Goal: Communication & Community: Answer question/provide support

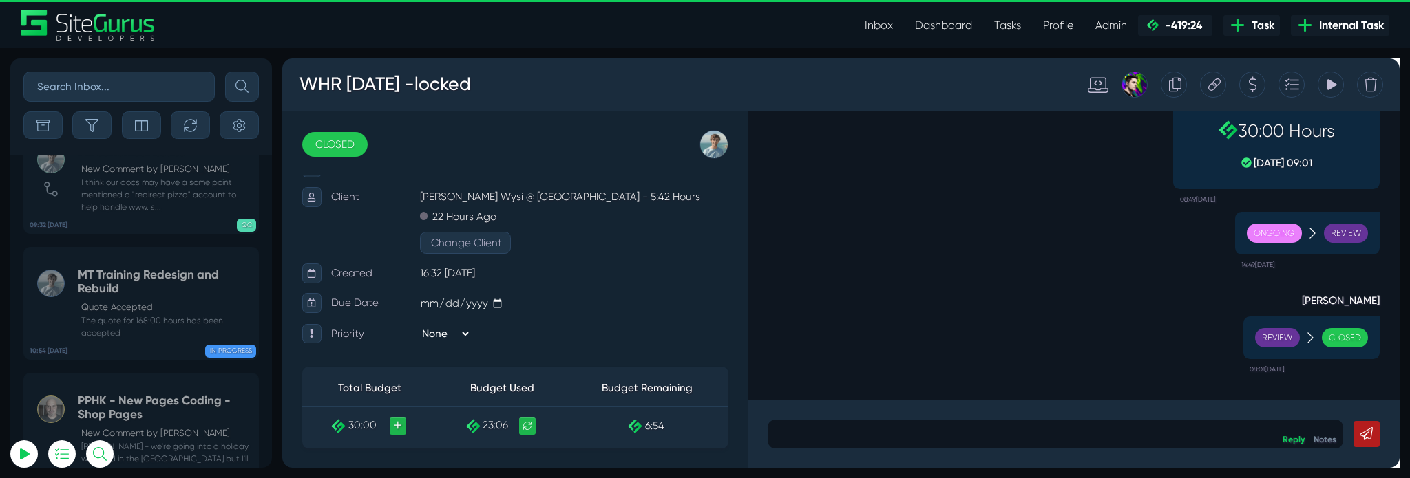
scroll to position [-6778, 0]
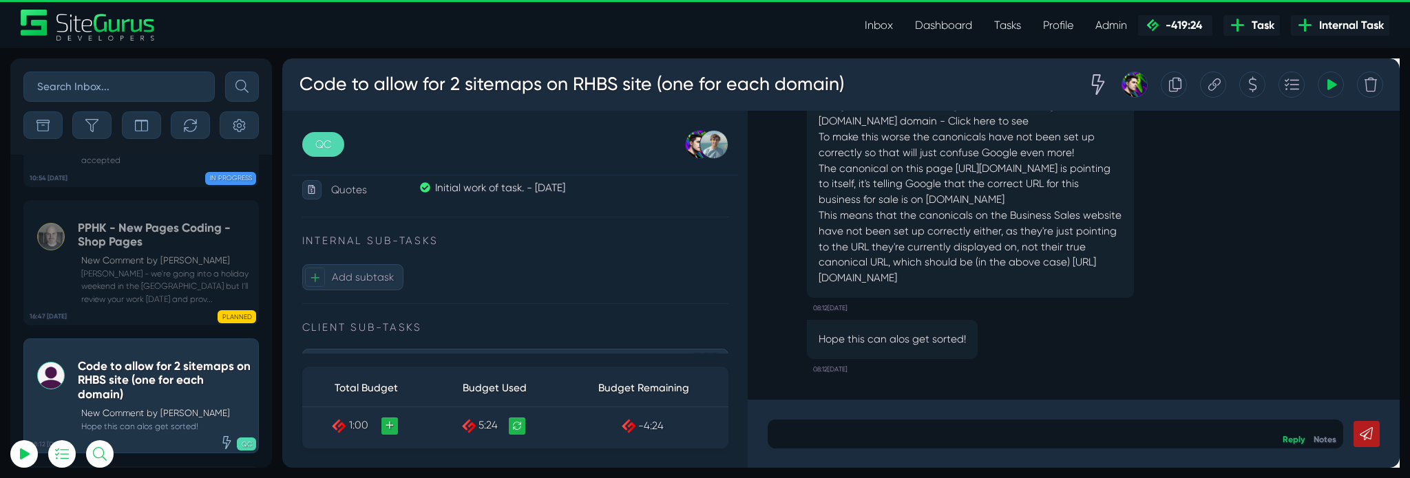
scroll to position [789, 0]
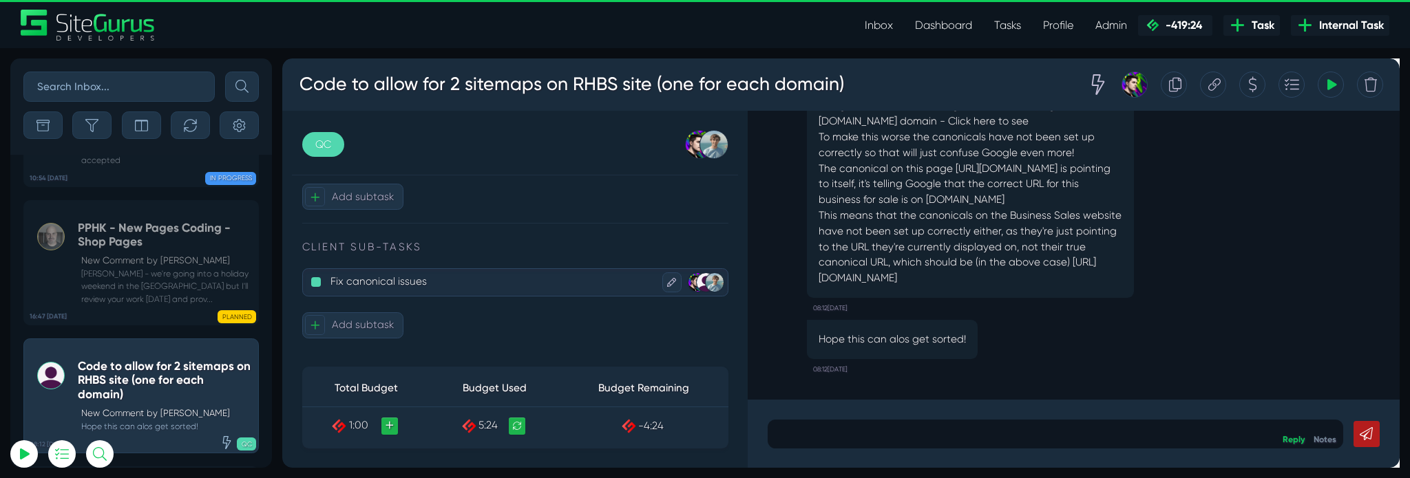
click at [373, 302] on p "Fix canonical issues" at bounding box center [505, 293] width 344 height 23
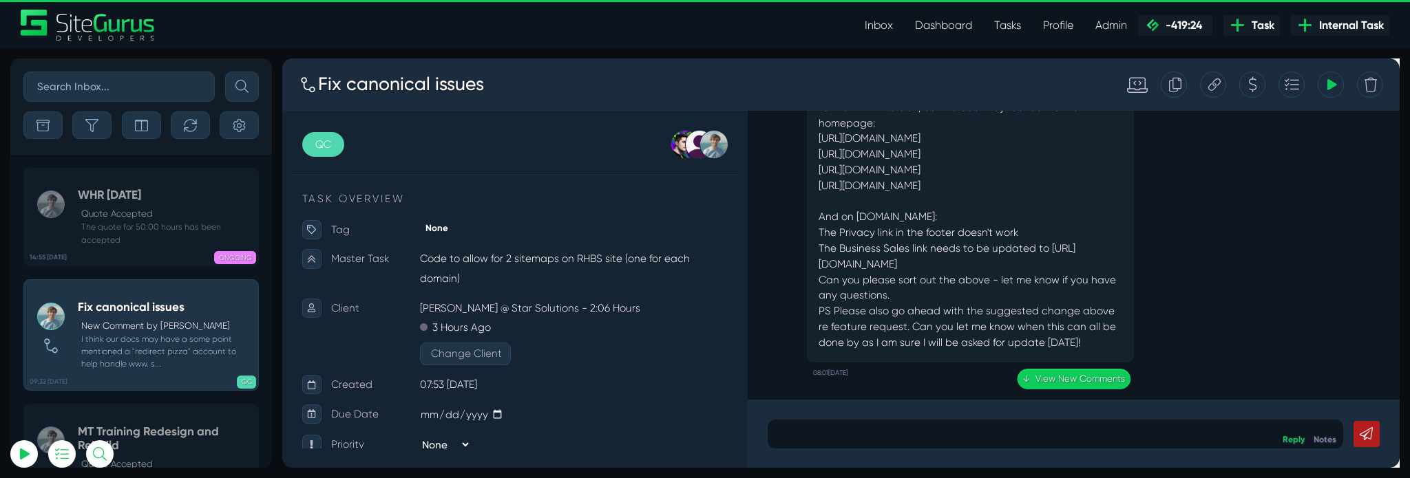
scroll to position [-555, 0]
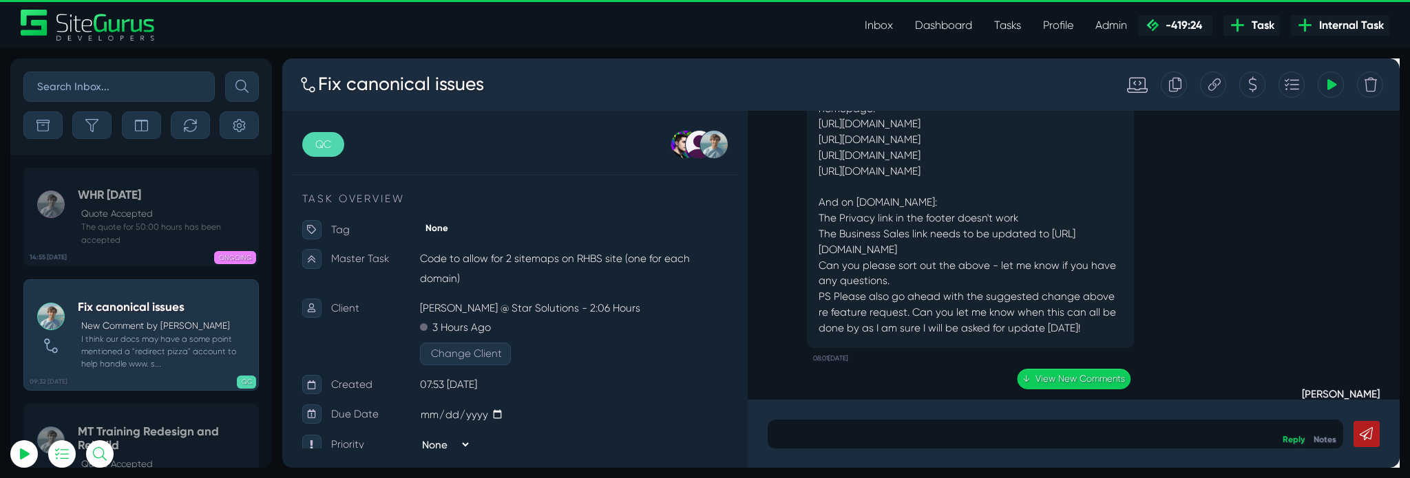
type input "[PERSON_NAME][EMAIL_ADDRESS][PERSON_NAME][DOMAIN_NAME]"
click at [1004, 459] on p at bounding box center [1096, 453] width 586 height 17
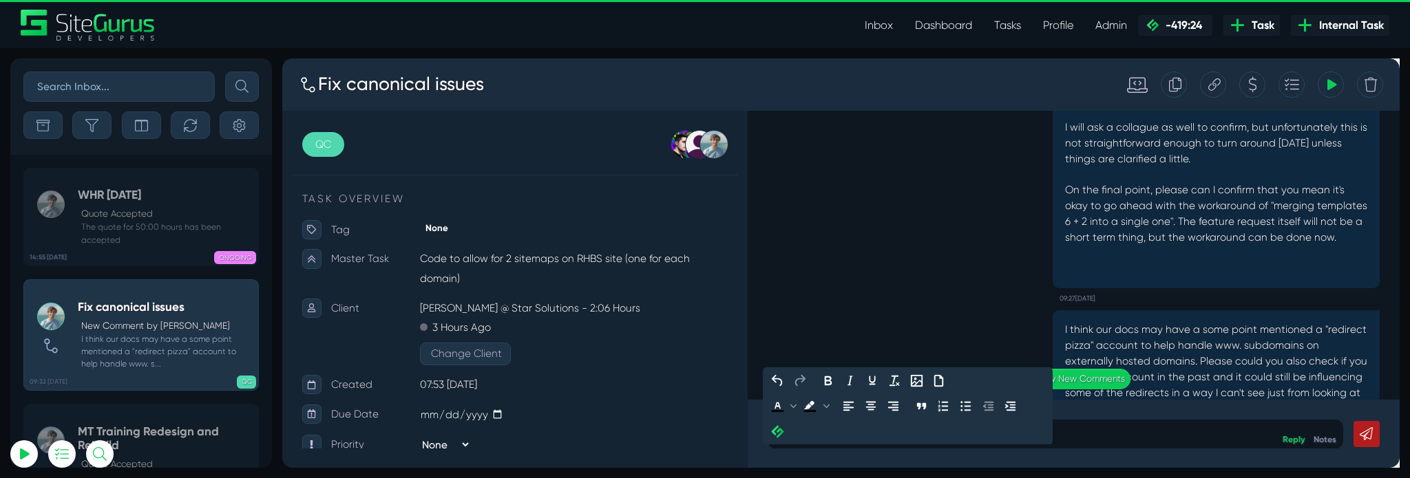
scroll to position [0, 0]
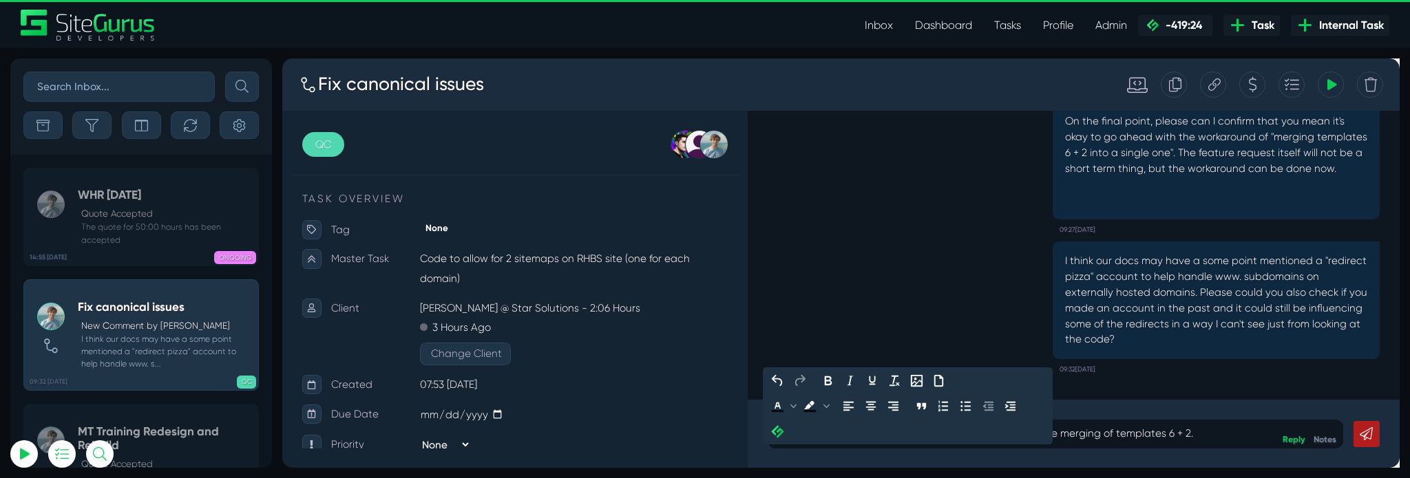
click at [894, 457] on p "I believe these are all done, but please confirm about the merging of templates…" at bounding box center [1096, 453] width 586 height 17
click at [1409, 446] on link at bounding box center [1424, 454] width 28 height 28
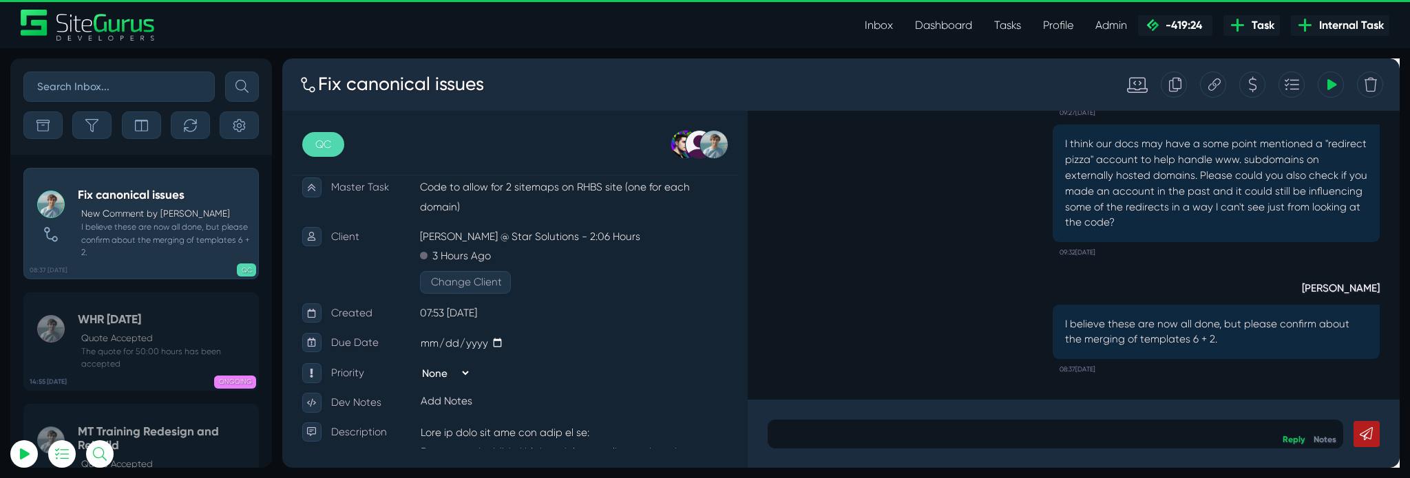
scroll to position [96, 0]
